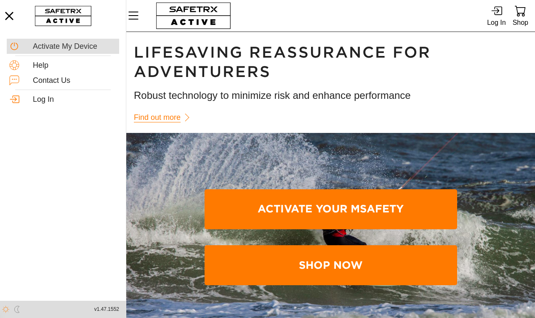
click at [67, 47] on div "Activate My Device" at bounding box center [75, 46] width 84 height 9
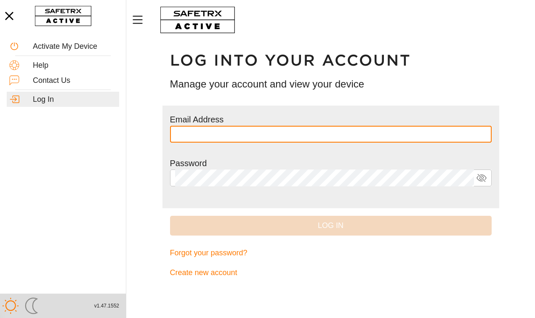
type input "**********"
click at [331, 225] on button "Log In" at bounding box center [331, 226] width 322 height 20
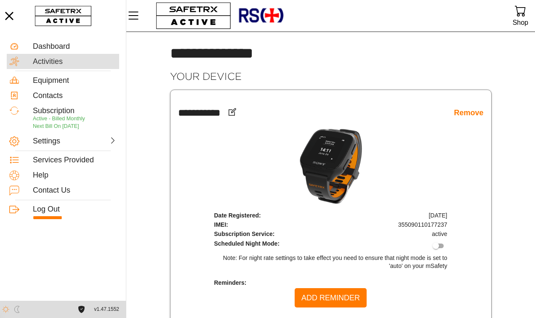
click at [43, 60] on div "Activities" at bounding box center [75, 61] width 84 height 9
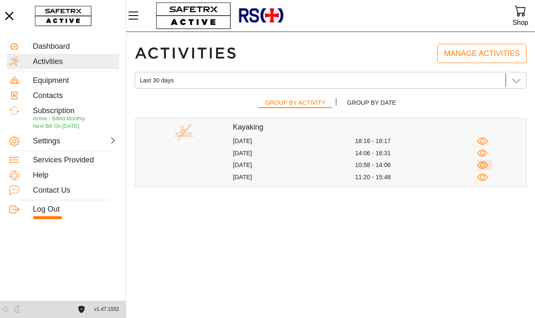
click at [483, 164] on icon "button" at bounding box center [482, 165] width 11 height 11
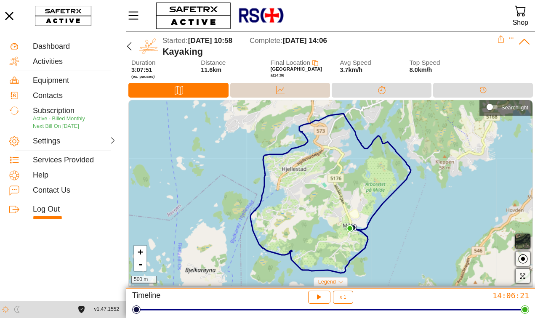
click at [276, 90] on icon at bounding box center [280, 90] width 8 height 8
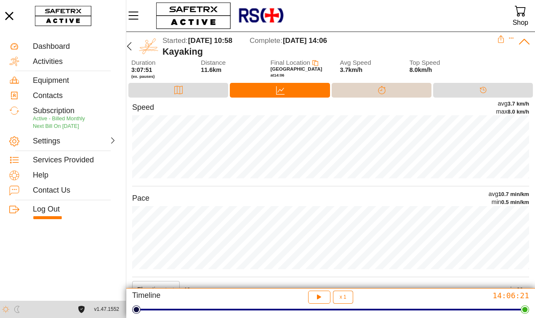
click at [378, 88] on icon at bounding box center [382, 90] width 8 height 8
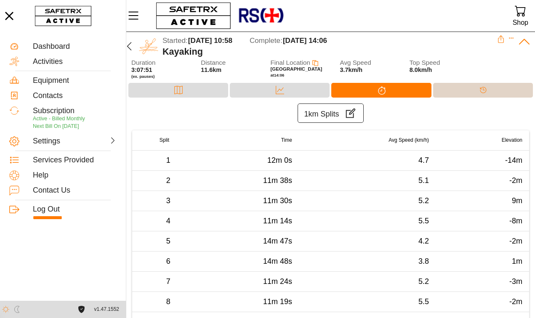
click at [479, 91] on icon at bounding box center [483, 90] width 8 height 8
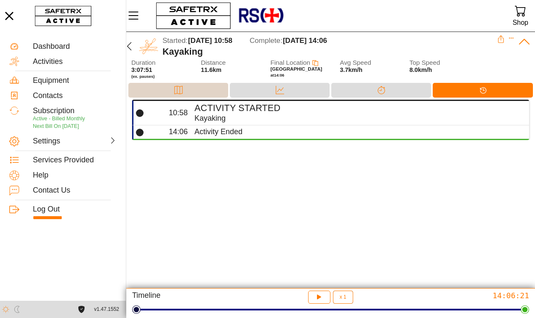
click at [190, 86] on div "Map" at bounding box center [178, 90] width 100 height 15
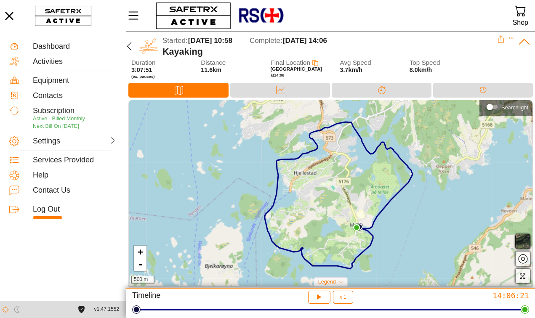
click at [500, 38] on icon at bounding box center [501, 39] width 8 height 8
click at [423, 40] on div "Started: [DATE] 10:58 Complete: [DATE] 14:06" at bounding box center [330, 40] width 335 height 11
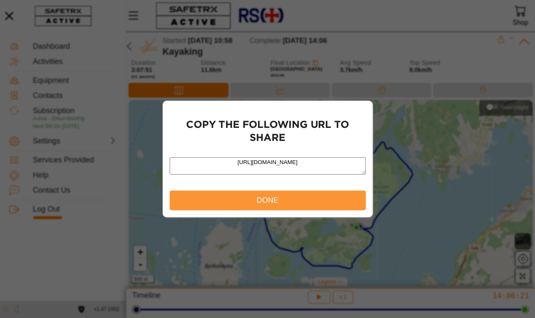
click at [275, 205] on span "Done" at bounding box center [267, 200] width 22 height 13
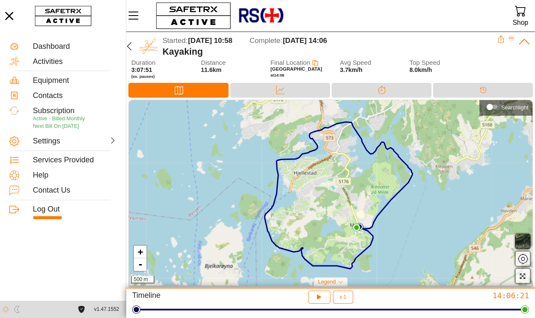
click at [512, 37] on icon "Expand" at bounding box center [512, 38] width 6 height 6
click at [412, 41] on div "Started: [DATE] 10:58 Complete: [DATE] 14:06" at bounding box center [330, 40] width 335 height 11
click at [272, 86] on div "Data" at bounding box center [280, 90] width 17 height 13
